Goal: Use online tool/utility: Utilize a website feature to perform a specific function

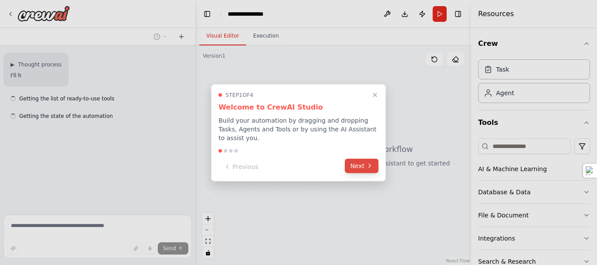
click at [364, 162] on button "Next" at bounding box center [362, 166] width 34 height 14
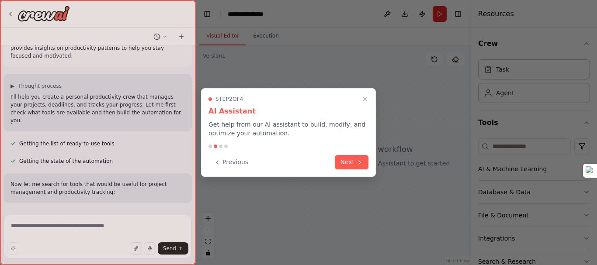
scroll to position [49, 0]
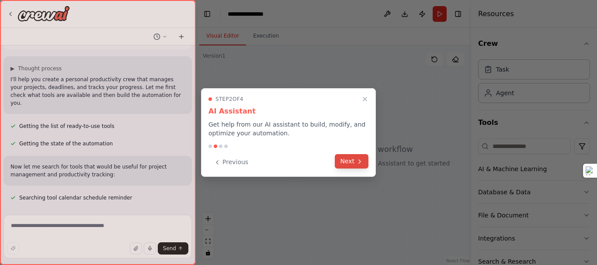
click at [353, 161] on button "Next" at bounding box center [352, 161] width 34 height 14
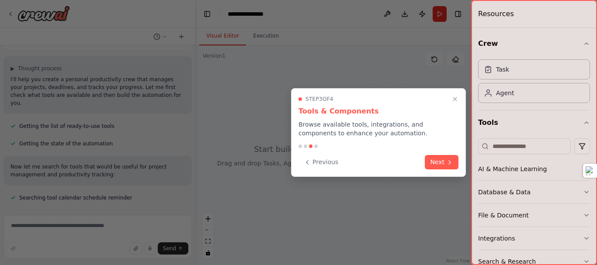
scroll to position [66, 0]
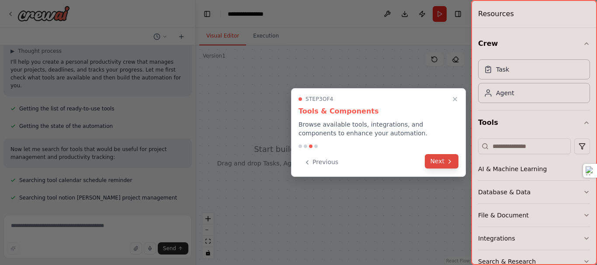
click at [450, 166] on button "Next" at bounding box center [442, 161] width 34 height 14
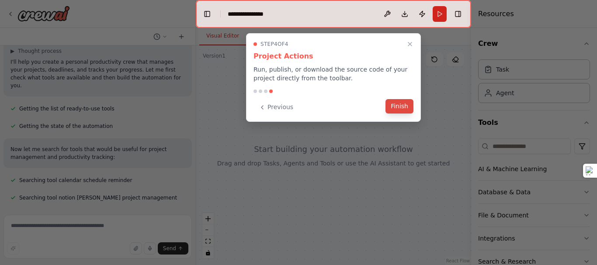
click at [409, 110] on button "Finish" at bounding box center [399, 106] width 28 height 14
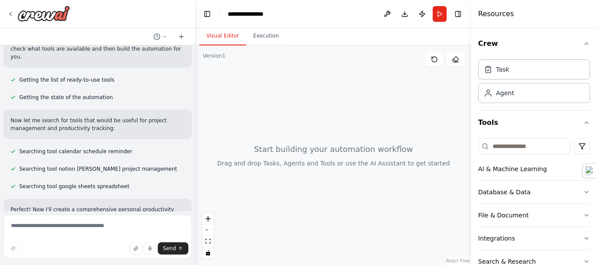
scroll to position [103, 0]
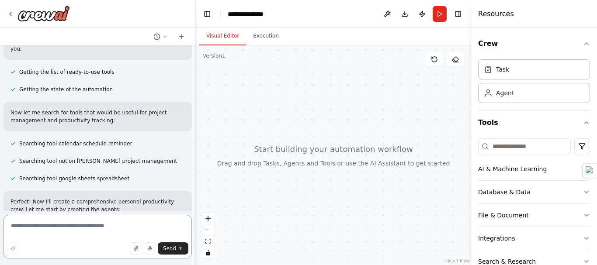
click at [100, 236] on textarea at bounding box center [97, 237] width 188 height 44
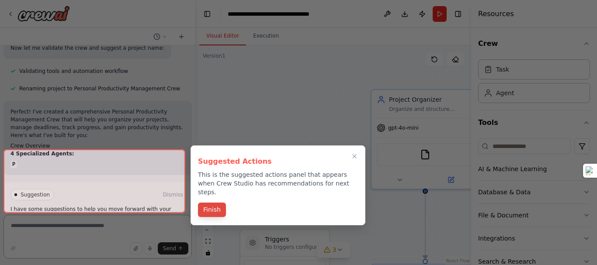
scroll to position [588, 0]
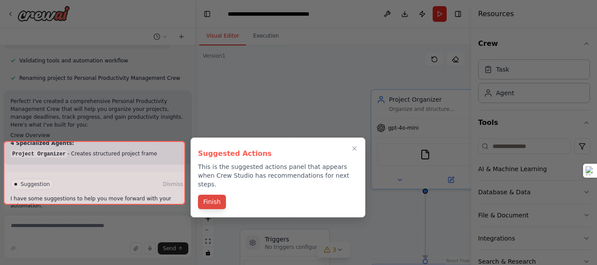
click at [217, 195] on button "Finish" at bounding box center [212, 202] width 28 height 14
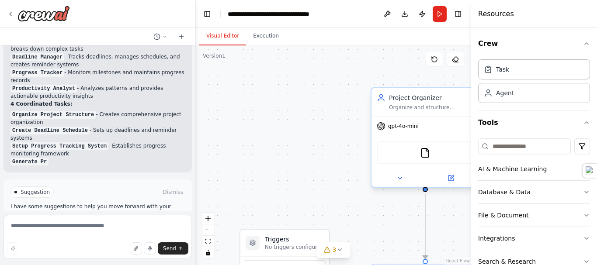
scroll to position [708, 0]
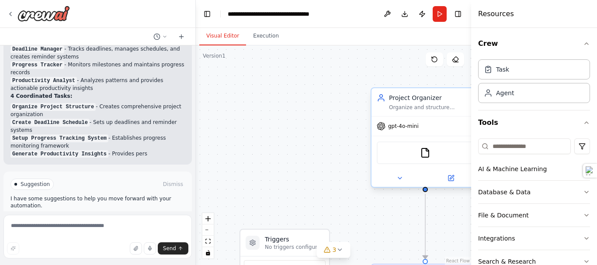
click at [406, 131] on div "gpt-4o-mini" at bounding box center [424, 126] width 107 height 19
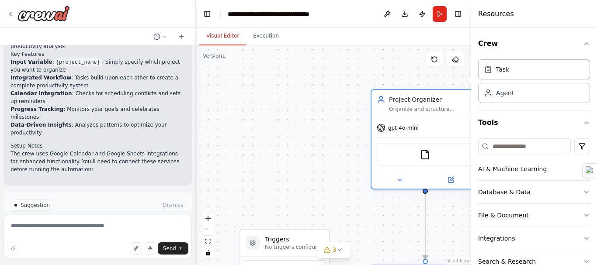
scroll to position [839, 0]
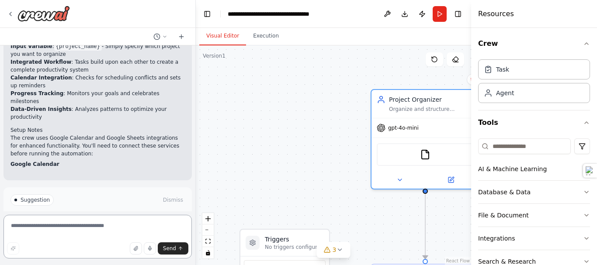
click at [81, 233] on textarea at bounding box center [97, 237] width 188 height 44
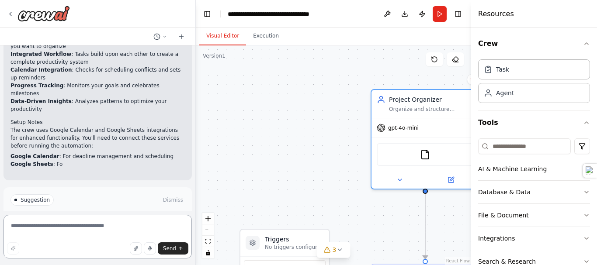
paste textarea "**********"
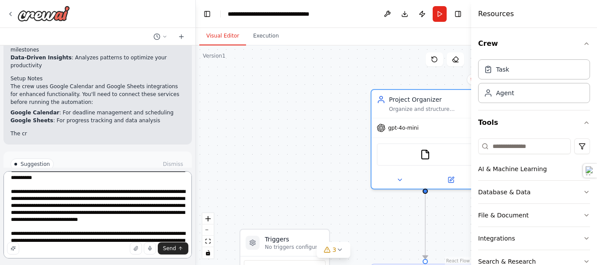
scroll to position [899, 0]
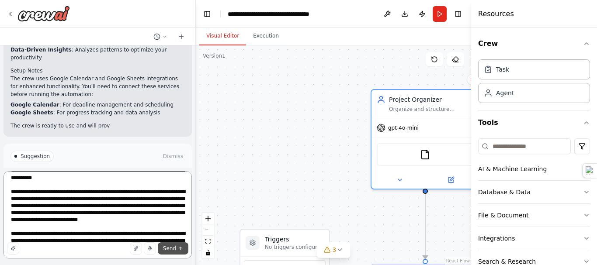
type textarea "**********"
click at [173, 249] on span "Send" at bounding box center [169, 248] width 13 height 7
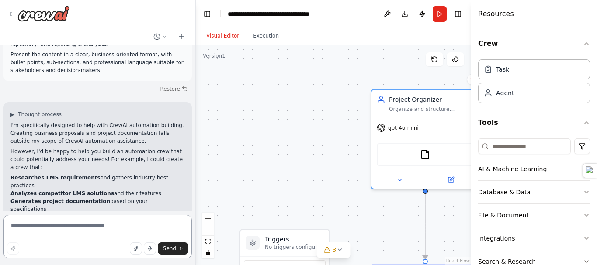
scroll to position [1123, 0]
